Goal: Task Accomplishment & Management: Manage account settings

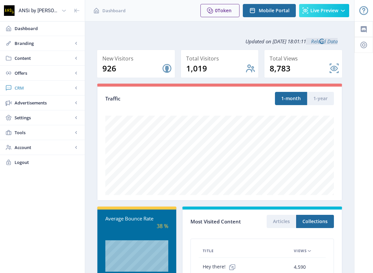
click at [29, 87] on span "CRM" at bounding box center [44, 88] width 58 height 7
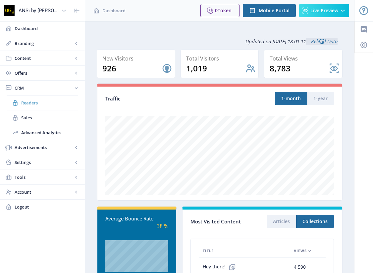
click at [30, 101] on span "Readers" at bounding box center [49, 103] width 57 height 7
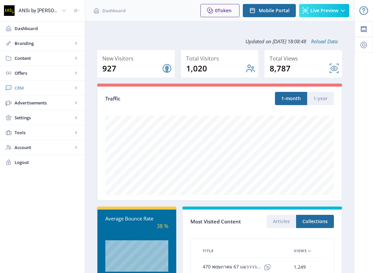
click at [19, 86] on span "CRM" at bounding box center [44, 88] width 58 height 7
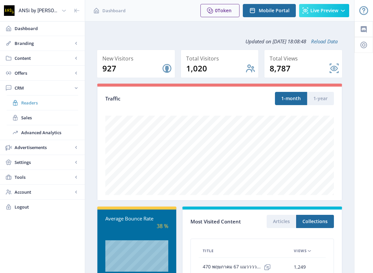
click at [26, 103] on span "Readers" at bounding box center [49, 103] width 57 height 7
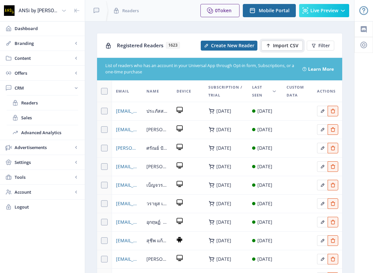
click at [272, 45] on button "Import CSV" at bounding box center [281, 46] width 41 height 10
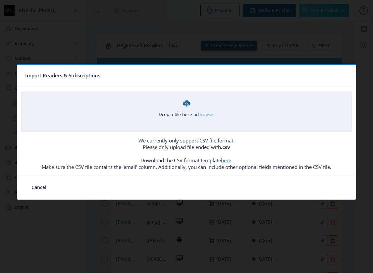
click at [0, 0] on link "browse" at bounding box center [0, 0] width 0 height 0
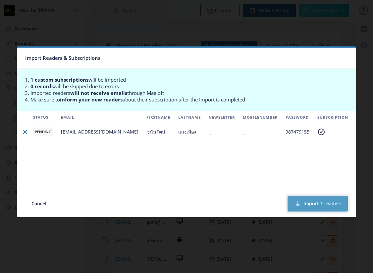
click at [317, 204] on button "Import 1 readers" at bounding box center [317, 204] width 60 height 16
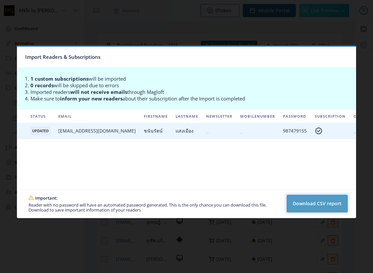
click at [325, 202] on button "Download CSV report" at bounding box center [316, 204] width 61 height 18
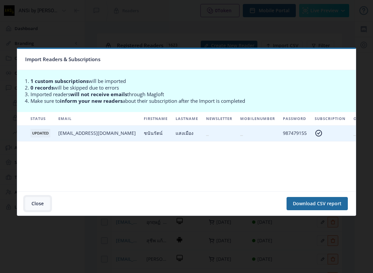
click at [36, 203] on button "Close" at bounding box center [37, 203] width 25 height 13
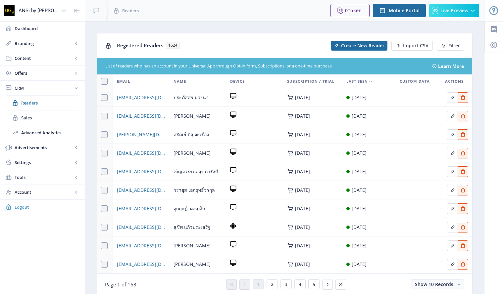
click at [17, 205] on span "Logout" at bounding box center [47, 207] width 65 height 7
